Goal: Task Accomplishment & Management: Use online tool/utility

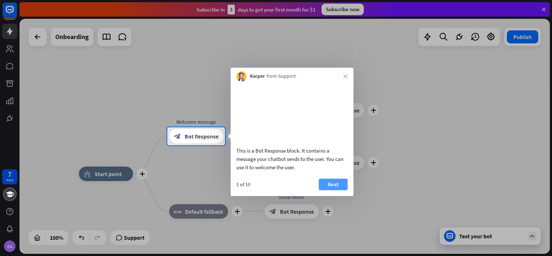
click at [332, 190] on button "Next" at bounding box center [332, 184] width 29 height 12
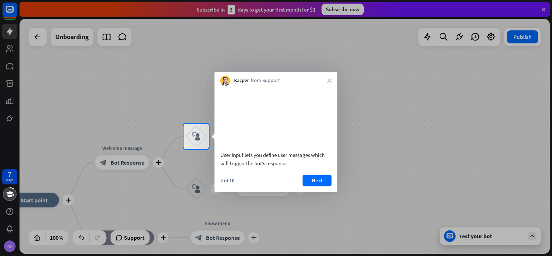
click at [10, 12] on div at bounding box center [276, 61] width 552 height 123
click at [328, 79] on icon "close" at bounding box center [329, 80] width 4 height 4
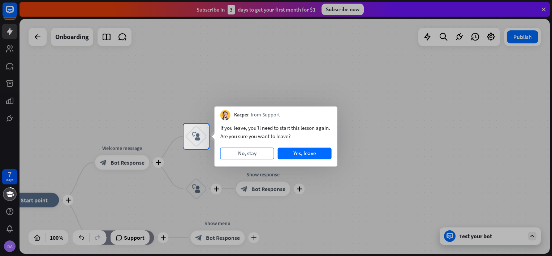
click at [248, 154] on button "No, stay" at bounding box center [247, 153] width 54 height 12
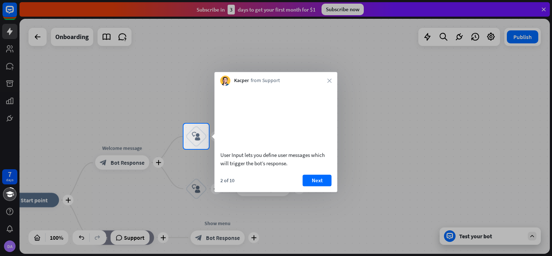
click at [236, 192] on div "2 of 10 Next" at bounding box center [275, 182] width 123 height 17
click at [331, 77] on div "Kacper from Support close" at bounding box center [275, 79] width 123 height 14
click at [327, 83] on div "Kacper from Support close" at bounding box center [275, 79] width 123 height 14
click at [415, 81] on div at bounding box center [276, 61] width 552 height 123
click at [348, 232] on div at bounding box center [276, 202] width 552 height 107
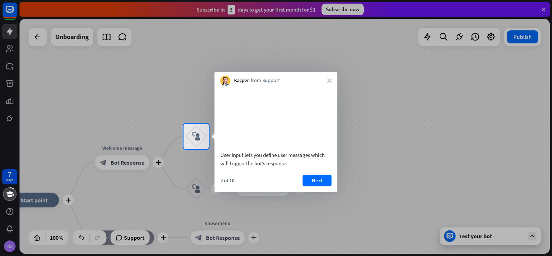
click at [446, 38] on div at bounding box center [276, 61] width 552 height 123
click at [328, 80] on div "Kacper from Support close" at bounding box center [275, 79] width 123 height 14
click at [329, 80] on icon "close" at bounding box center [329, 80] width 4 height 4
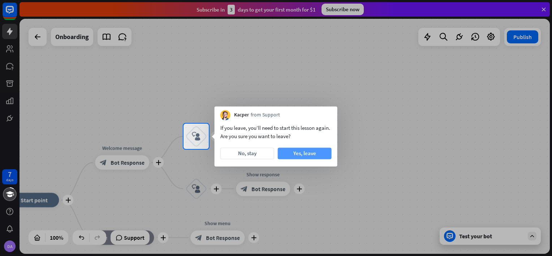
click at [316, 154] on button "Yes, leave" at bounding box center [305, 153] width 54 height 12
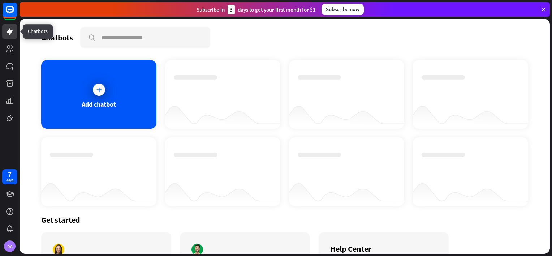
click at [10, 32] on icon at bounding box center [10, 31] width 6 height 7
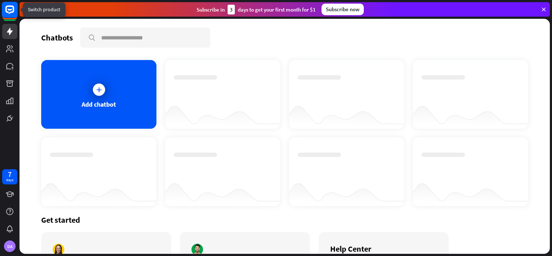
click at [13, 11] on icon at bounding box center [9, 9] width 9 height 9
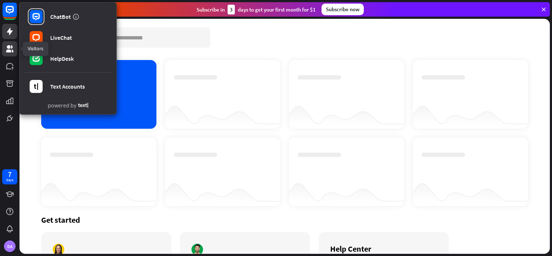
click at [6, 53] on link at bounding box center [9, 48] width 15 height 15
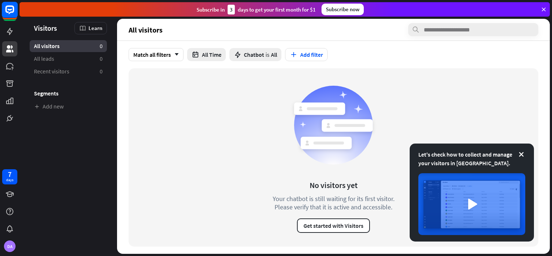
click at [10, 9] on icon at bounding box center [10, 10] width 4 height 2
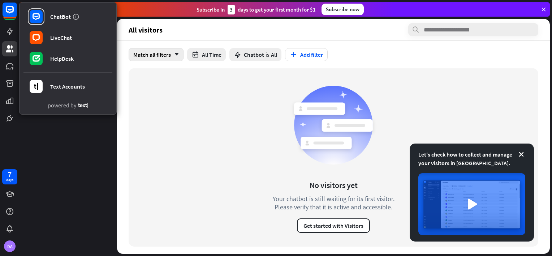
click at [142, 49] on div "Match all filters arrow_down" at bounding box center [155, 54] width 55 height 13
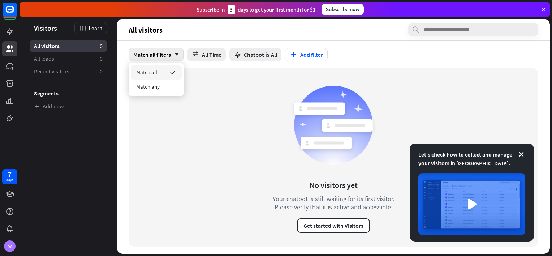
click at [146, 53] on div "Match all filters arrow_down" at bounding box center [155, 54] width 55 height 13
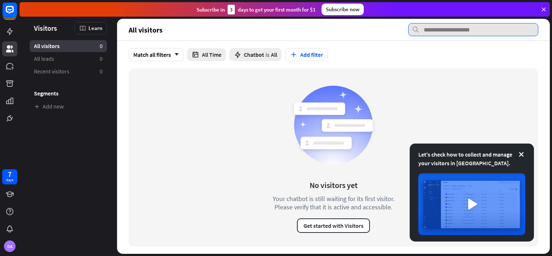
click at [462, 30] on input "text" at bounding box center [473, 29] width 130 height 13
click at [395, 79] on div "No visitors yet Your chatbot is still waiting for its first visitor. Please ver…" at bounding box center [332, 157] width 409 height 178
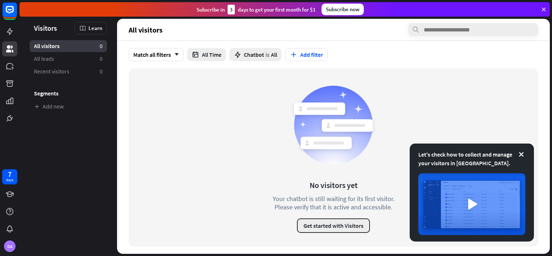
click at [325, 226] on button "Get started with Visitors" at bounding box center [333, 225] width 73 height 14
click at [523, 153] on div "loader" at bounding box center [276, 128] width 552 height 256
click at [334, 224] on button "Get started with Visitors" at bounding box center [333, 225] width 73 height 14
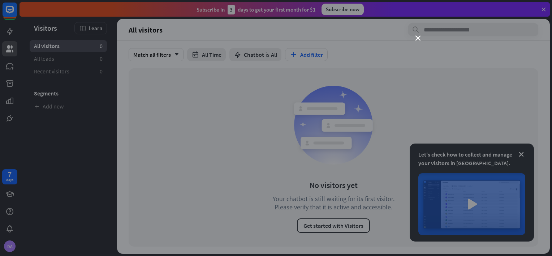
click at [417, 35] on div "close" at bounding box center [276, 128] width 552 height 256
